Goal: Check status

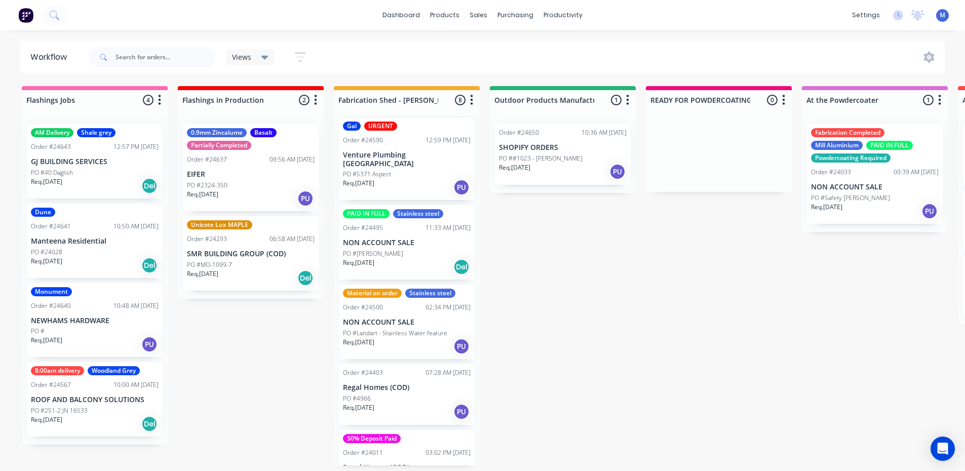
scroll to position [262, 0]
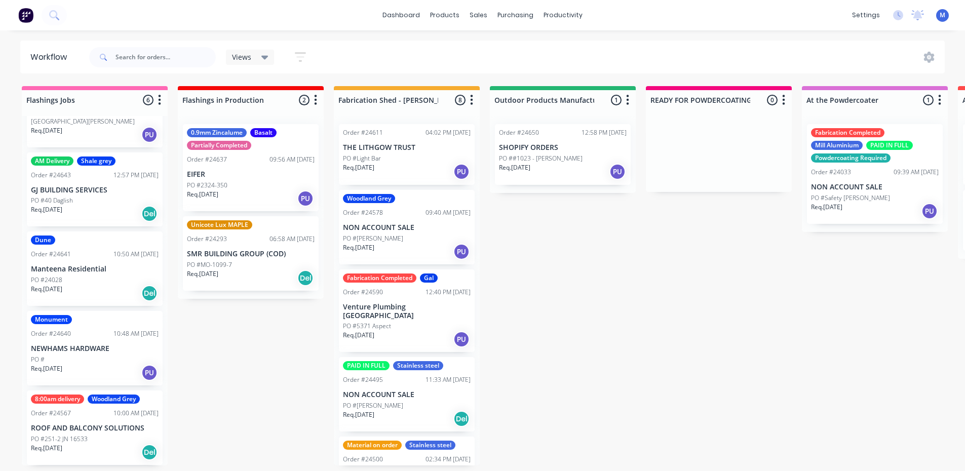
scroll to position [2, 0]
click at [88, 364] on div "Req. 14/08/25 PU" at bounding box center [95, 372] width 128 height 17
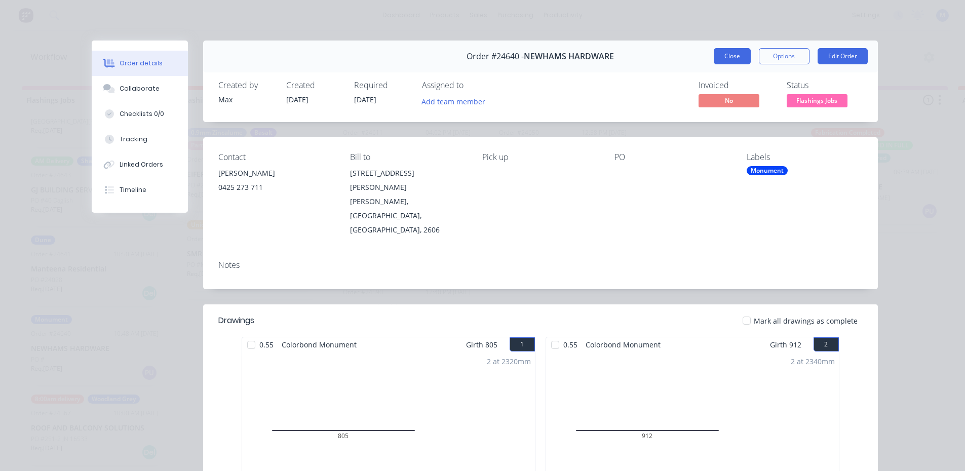
click at [721, 52] on button "Close" at bounding box center [731, 56] width 37 height 16
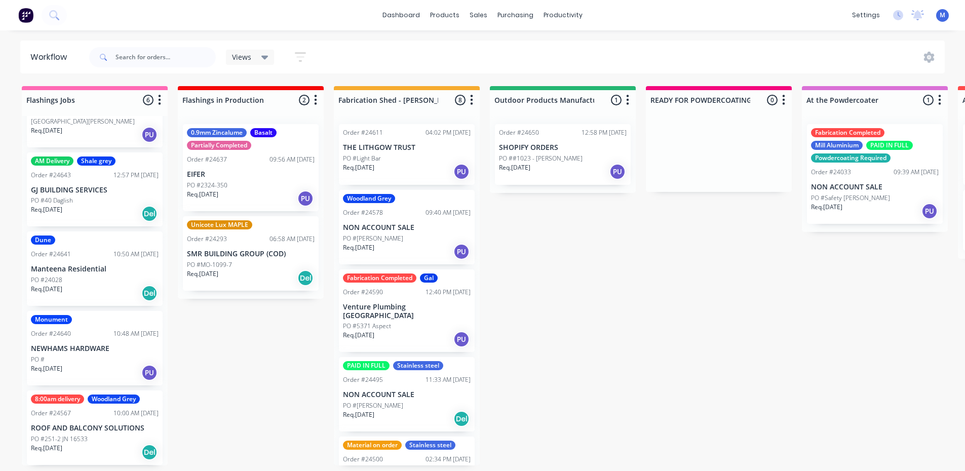
click at [219, 260] on p "PO #MO-1099-7" at bounding box center [209, 264] width 45 height 9
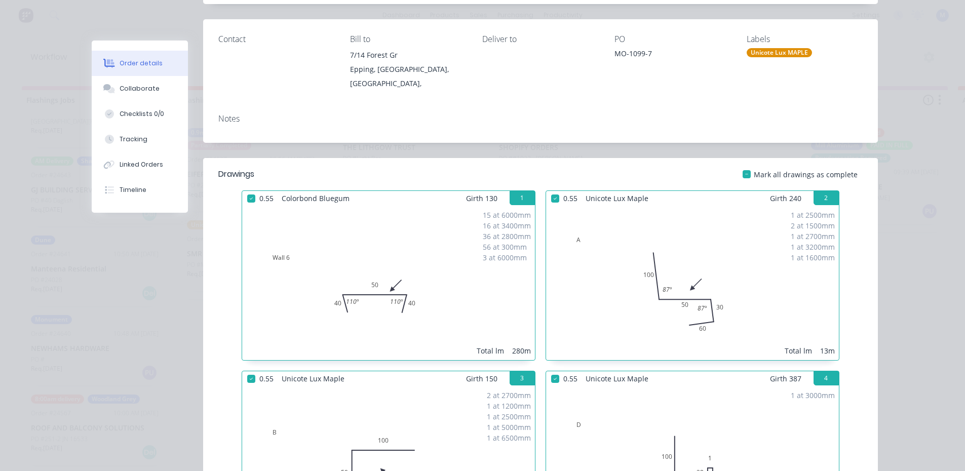
scroll to position [0, 0]
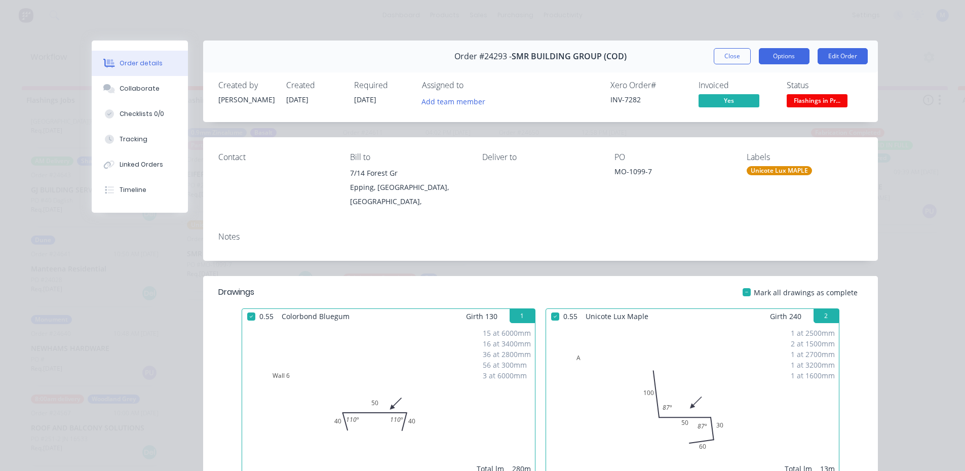
click at [776, 57] on button "Options" at bounding box center [783, 56] width 51 height 16
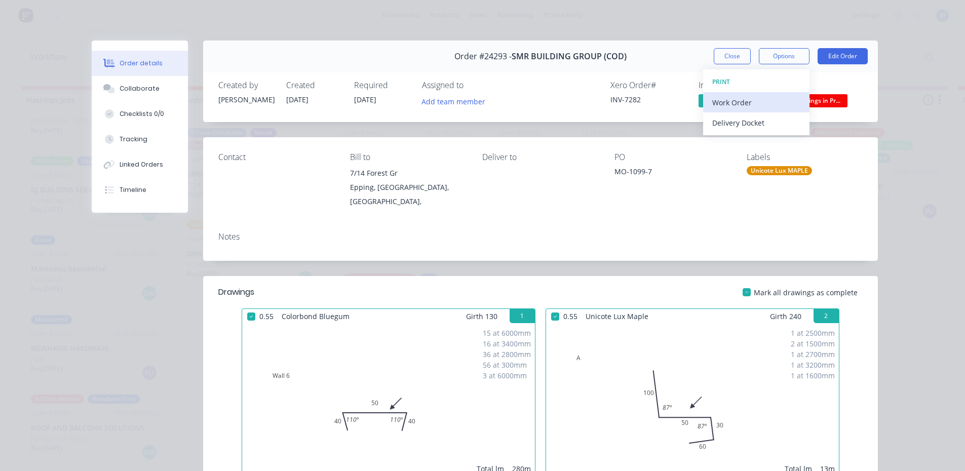
click at [740, 101] on div "Work Order" at bounding box center [756, 102] width 88 height 15
click at [741, 123] on div "Standard" at bounding box center [756, 122] width 88 height 15
click at [730, 59] on button "Close" at bounding box center [731, 56] width 37 height 16
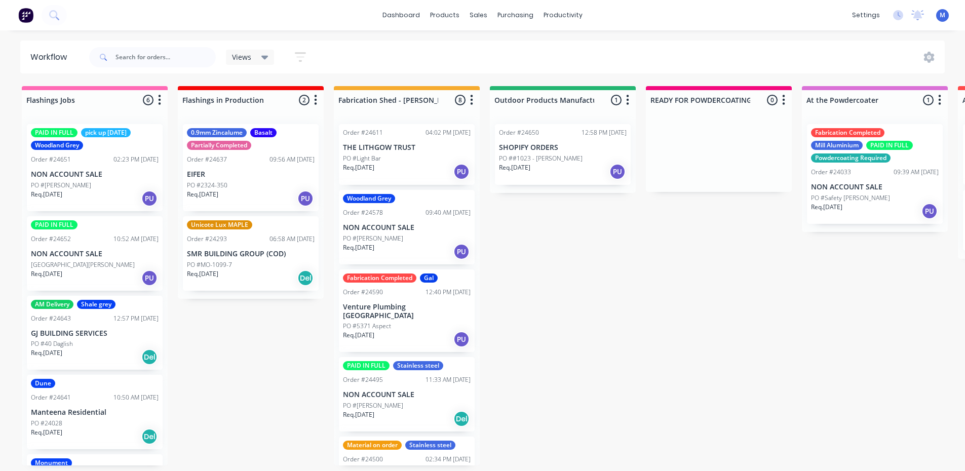
scroll to position [143, 0]
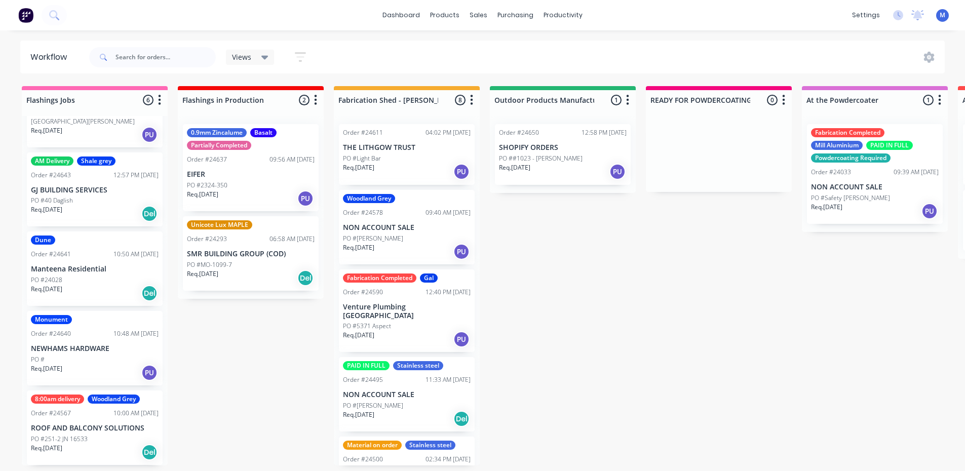
click at [248, 265] on div "PO #MO-1099-7" at bounding box center [251, 264] width 128 height 9
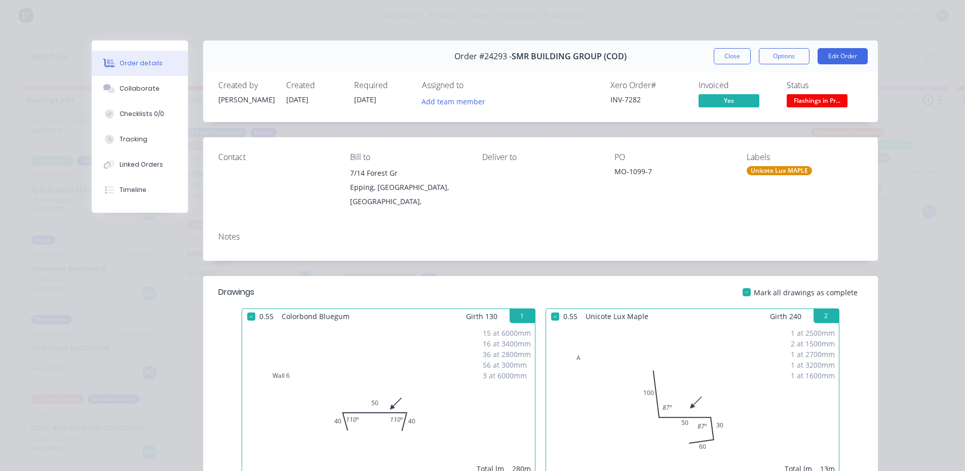
scroll to position [0, 0]
click at [734, 54] on button "Close" at bounding box center [731, 56] width 37 height 16
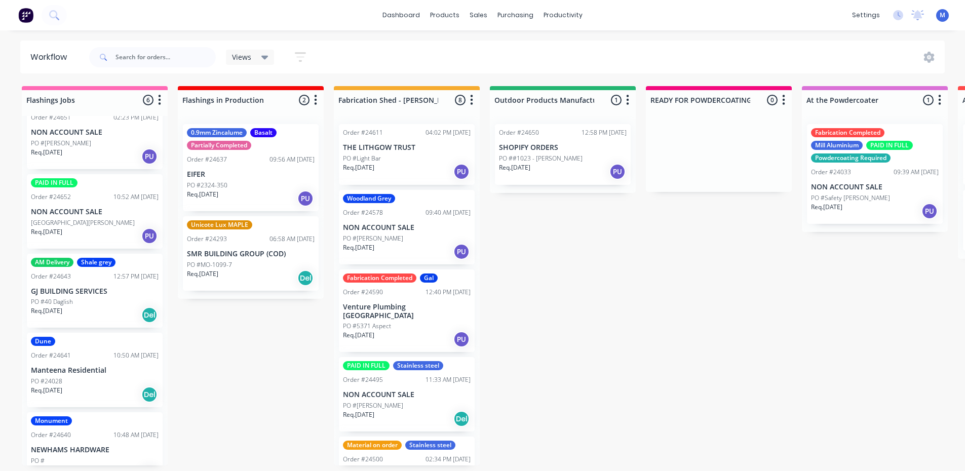
scroll to position [143, 0]
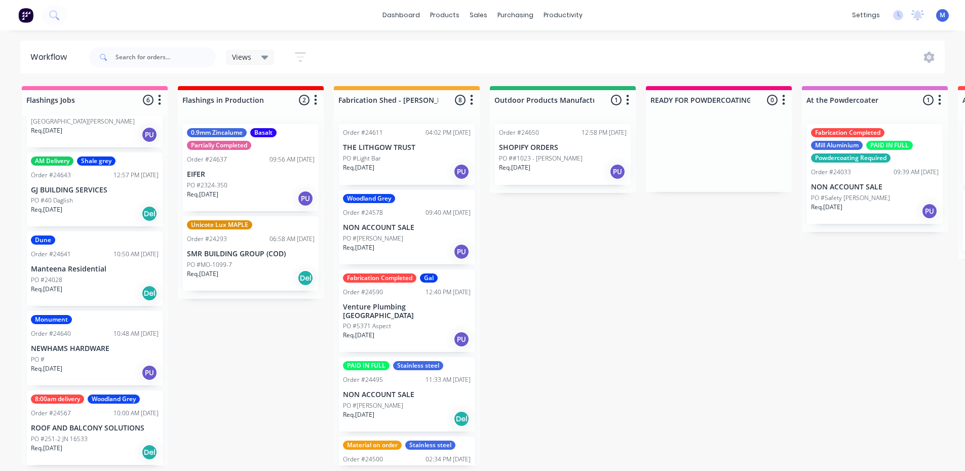
click at [76, 263] on div "Dune Order #24641 10:50 AM 14/08/25 Manteena Residential PO #24028 Req. 14/08/2…" at bounding box center [95, 268] width 136 height 74
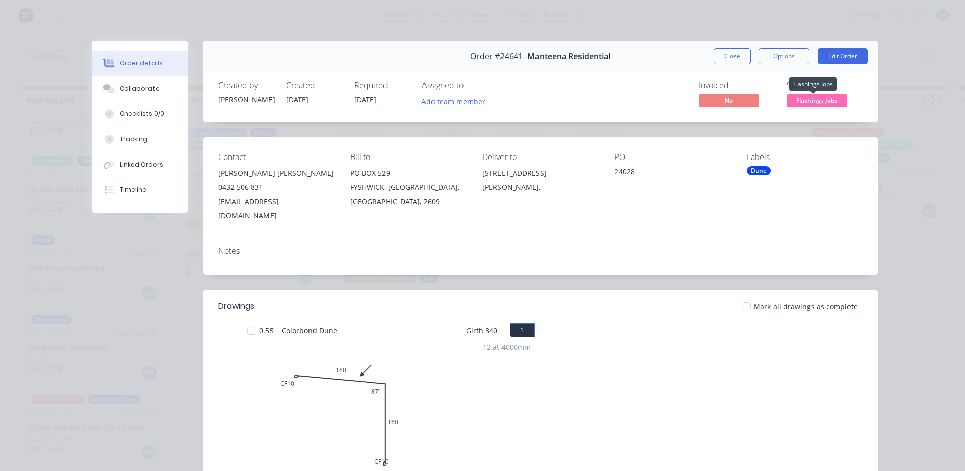
click at [812, 102] on span "Flashings Jobs" at bounding box center [816, 100] width 61 height 13
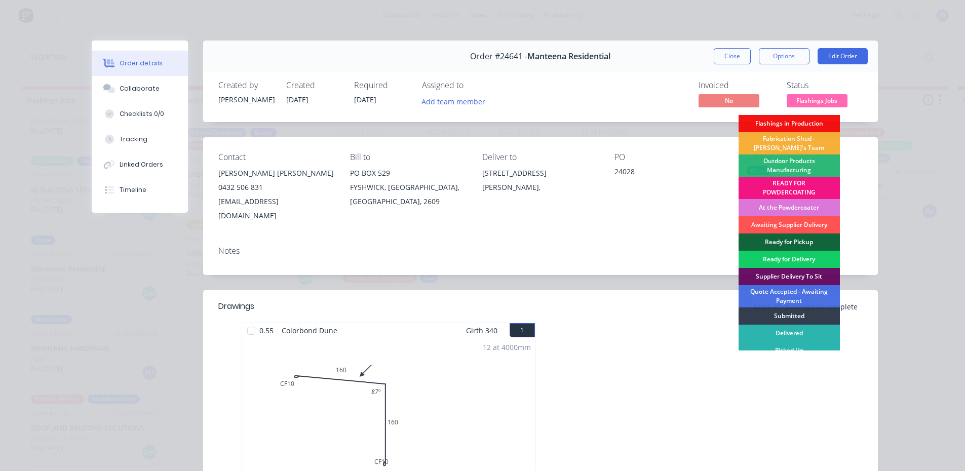
click at [809, 257] on div "Ready for Delivery" at bounding box center [788, 259] width 101 height 17
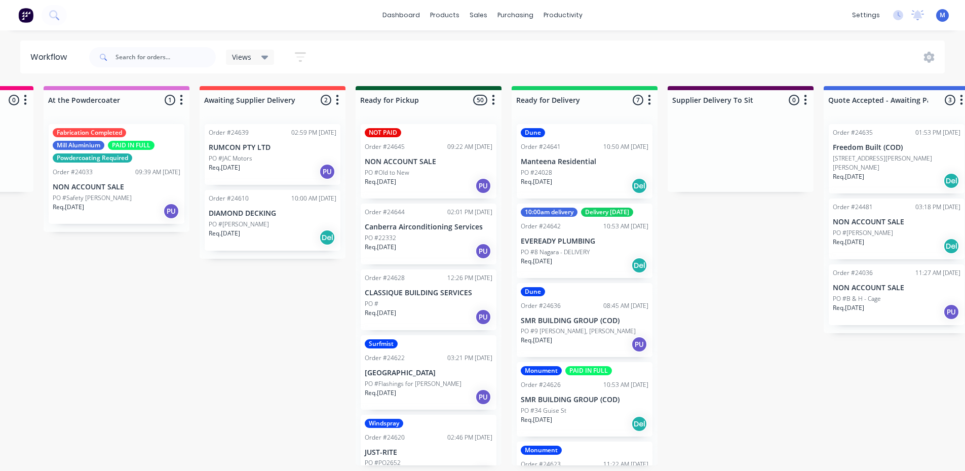
scroll to position [0, 806]
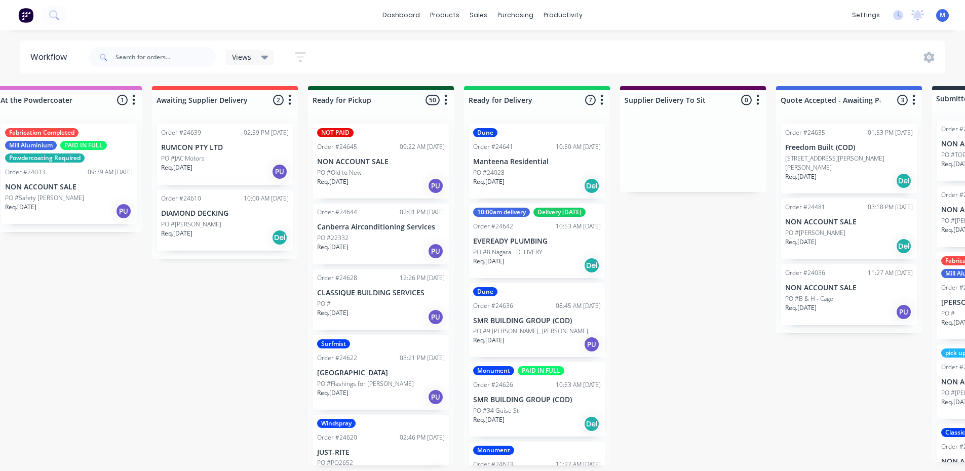
click at [498, 142] on div "Order #24641" at bounding box center [493, 146] width 40 height 9
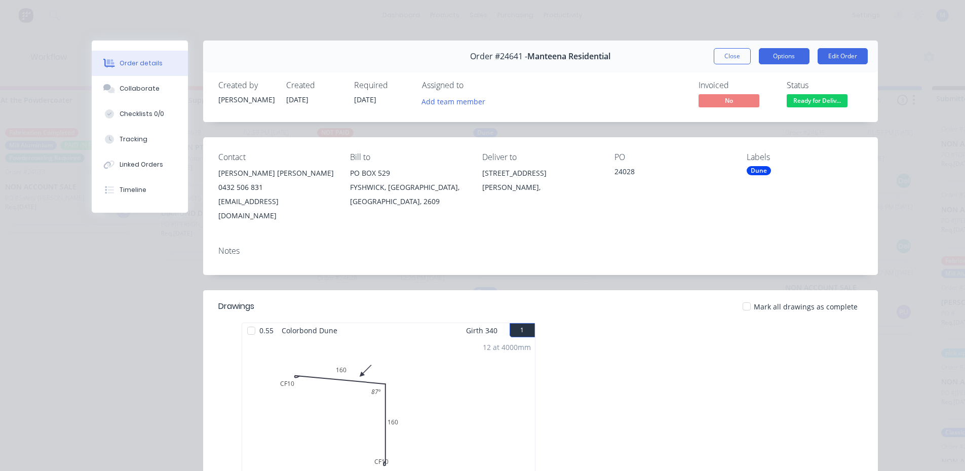
click at [785, 56] on button "Options" at bounding box center [783, 56] width 51 height 16
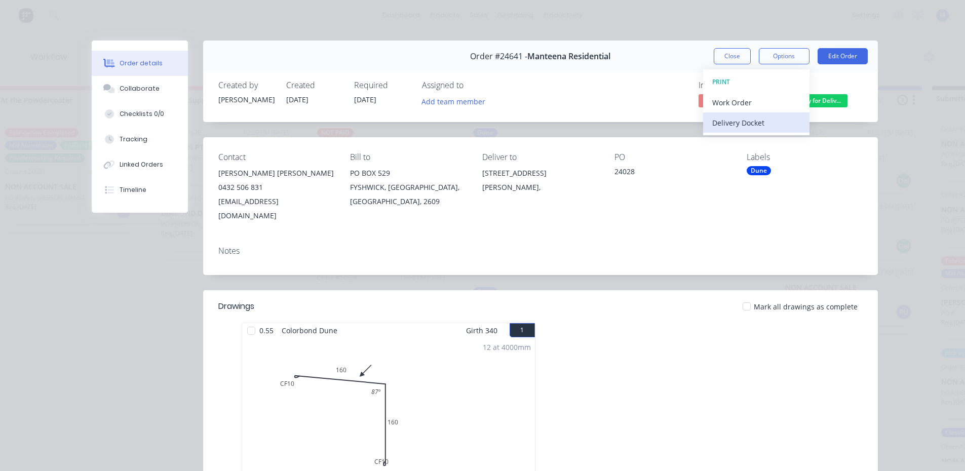
click at [789, 125] on div "Delivery Docket" at bounding box center [756, 122] width 88 height 15
click at [770, 125] on div "Standard" at bounding box center [756, 122] width 88 height 15
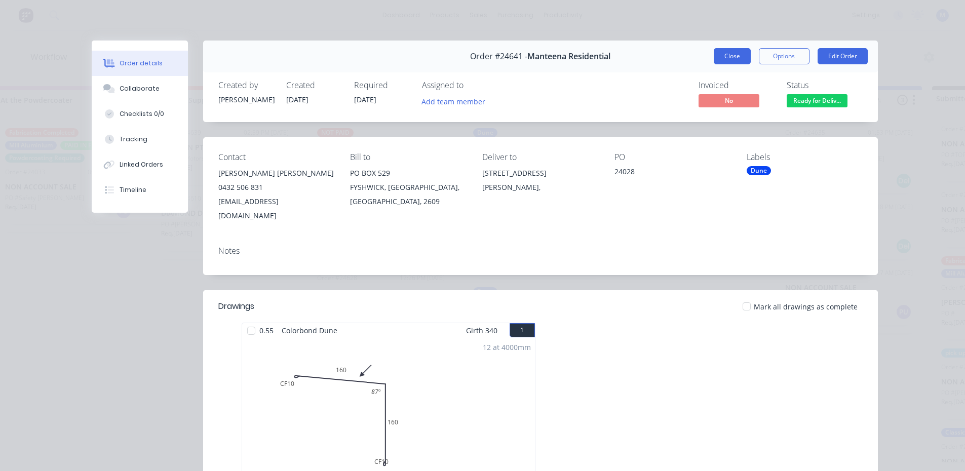
click at [733, 55] on button "Close" at bounding box center [731, 56] width 37 height 16
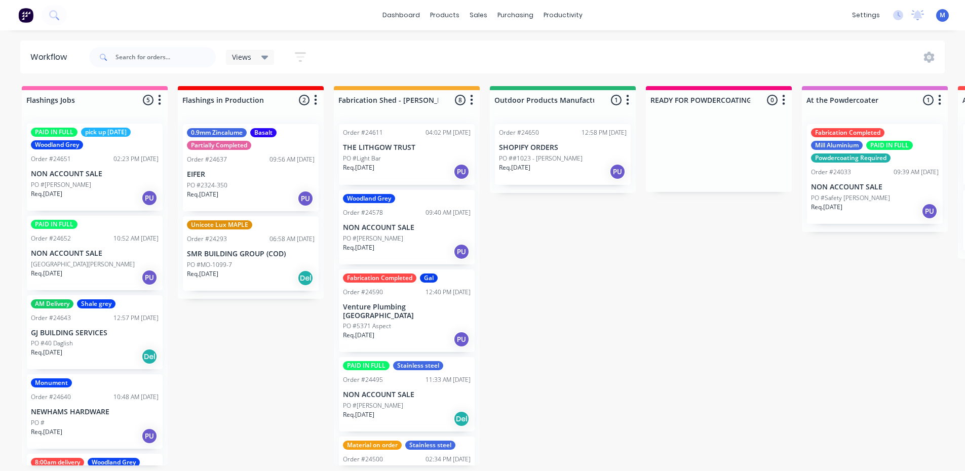
scroll to position [0, 0]
click at [93, 260] on p "[GEOGRAPHIC_DATA][PERSON_NAME]" at bounding box center [83, 264] width 104 height 9
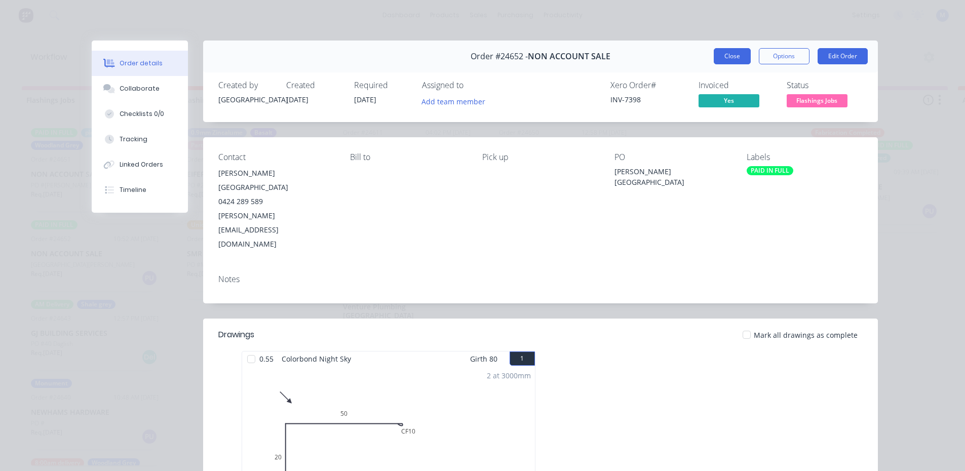
click at [734, 58] on button "Close" at bounding box center [731, 56] width 37 height 16
